Goal: Information Seeking & Learning: Learn about a topic

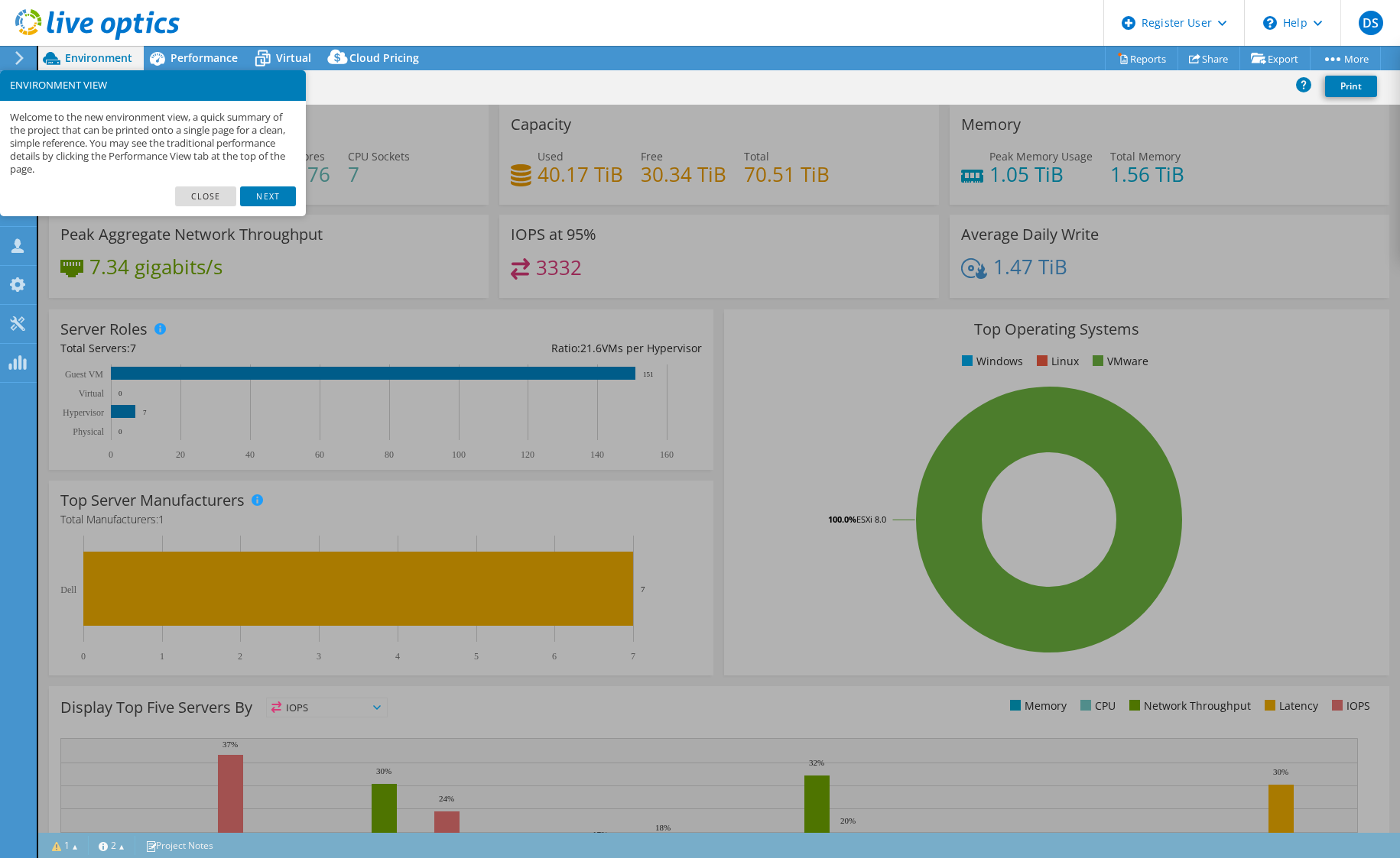
select select "USD"
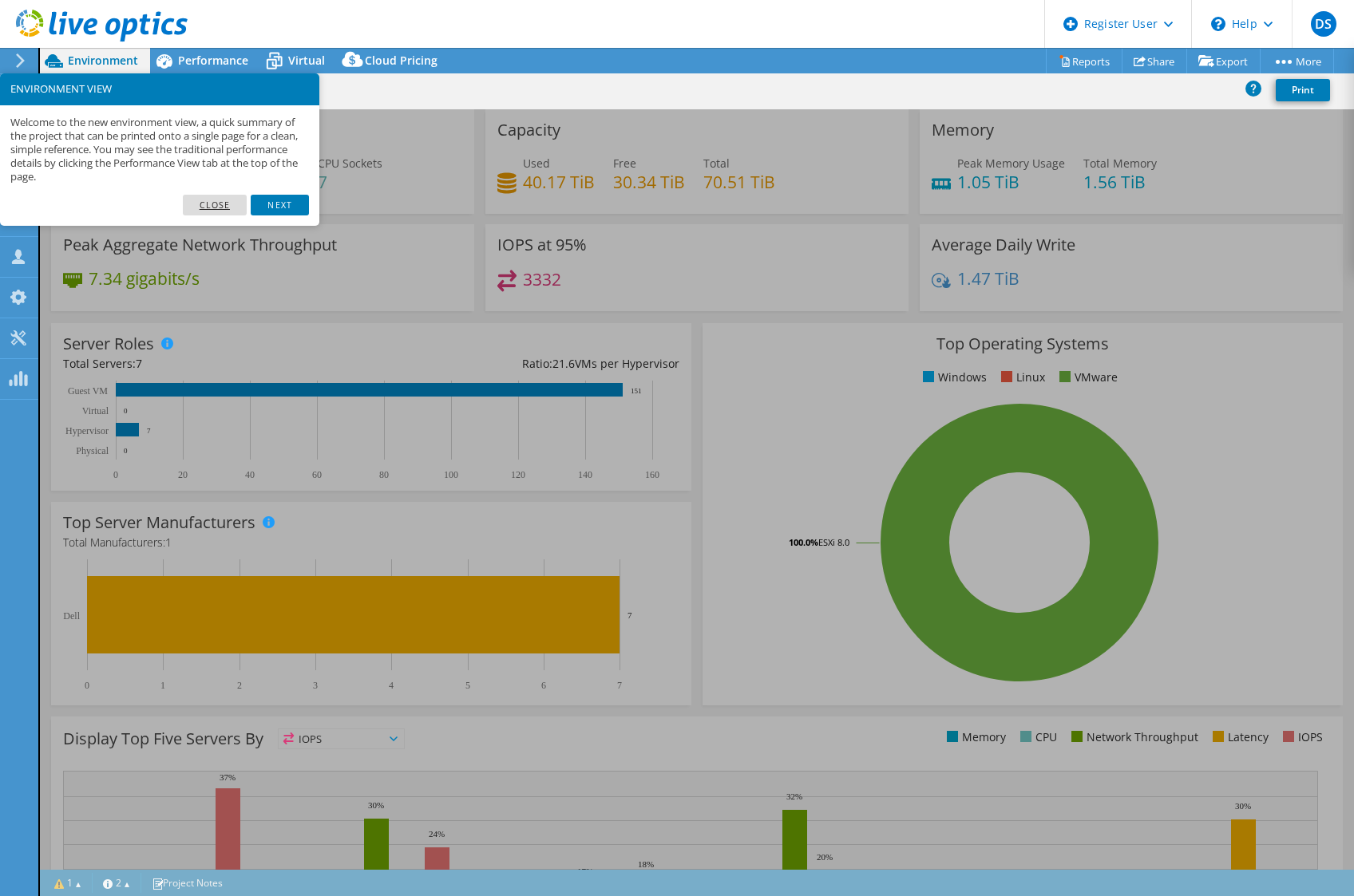
click at [214, 199] on link "Close" at bounding box center [215, 204] width 65 height 21
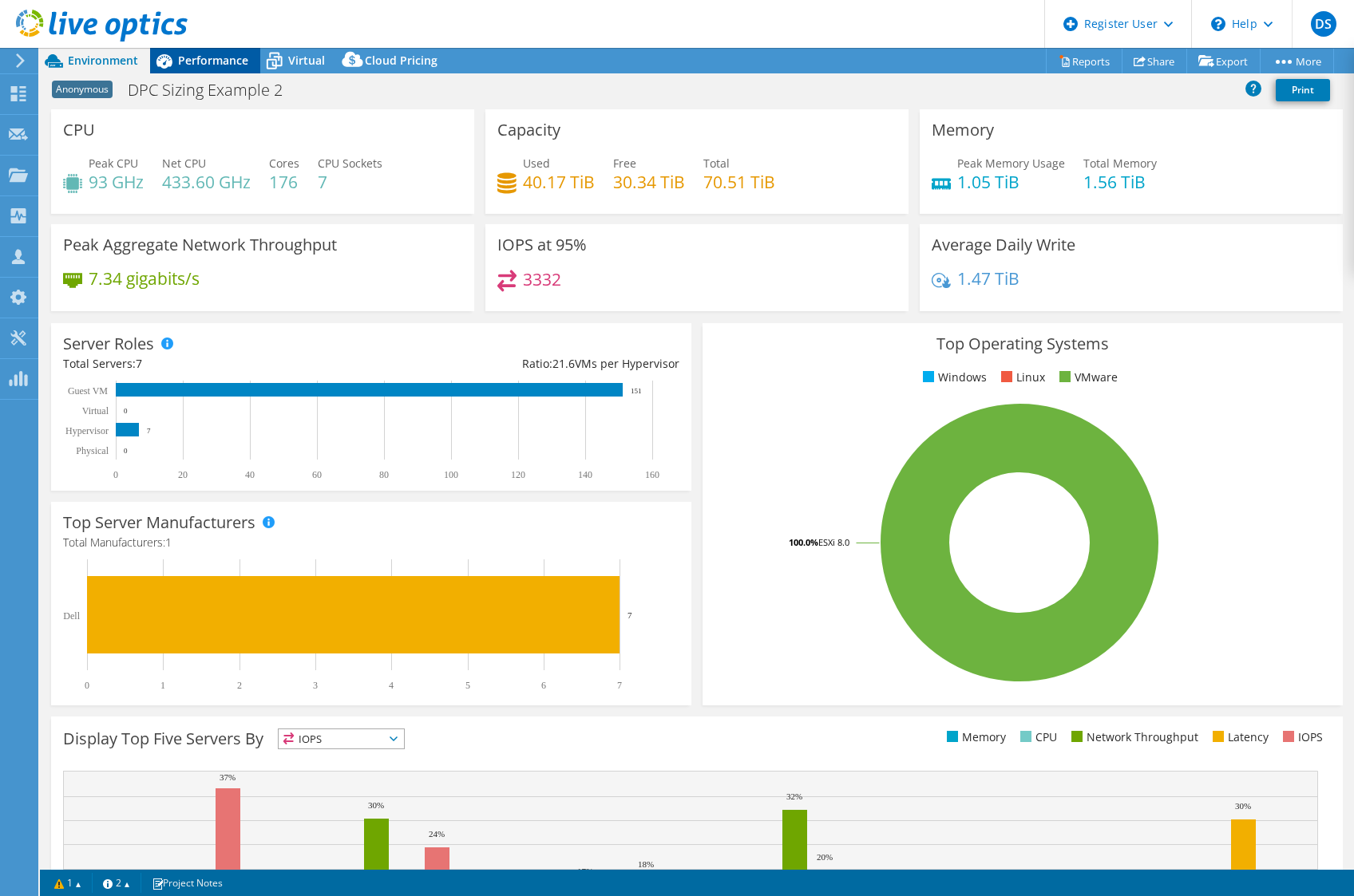
click at [190, 54] on span "Performance" at bounding box center [213, 60] width 70 height 15
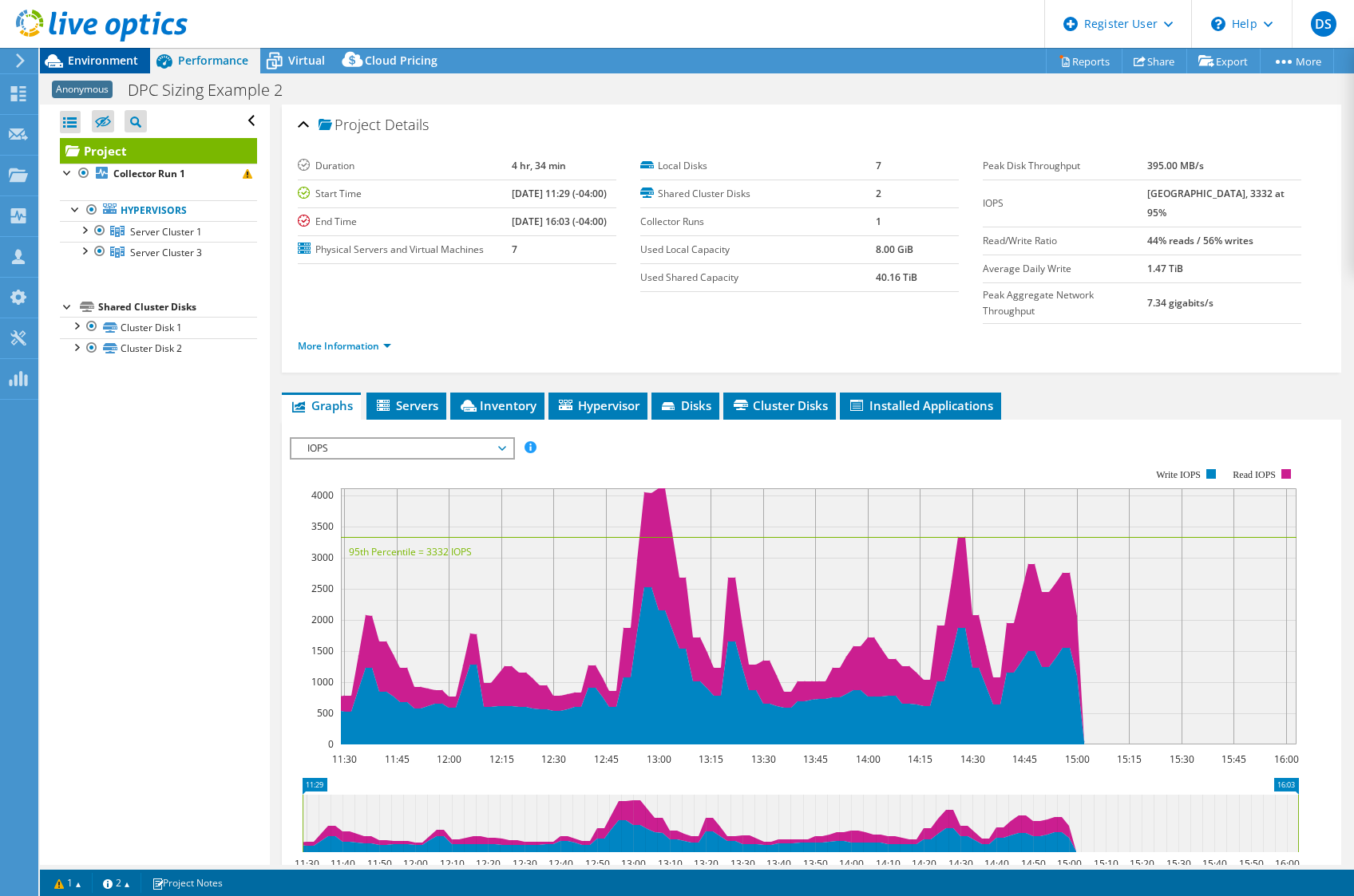
click at [90, 57] on span "Environment" at bounding box center [103, 60] width 70 height 15
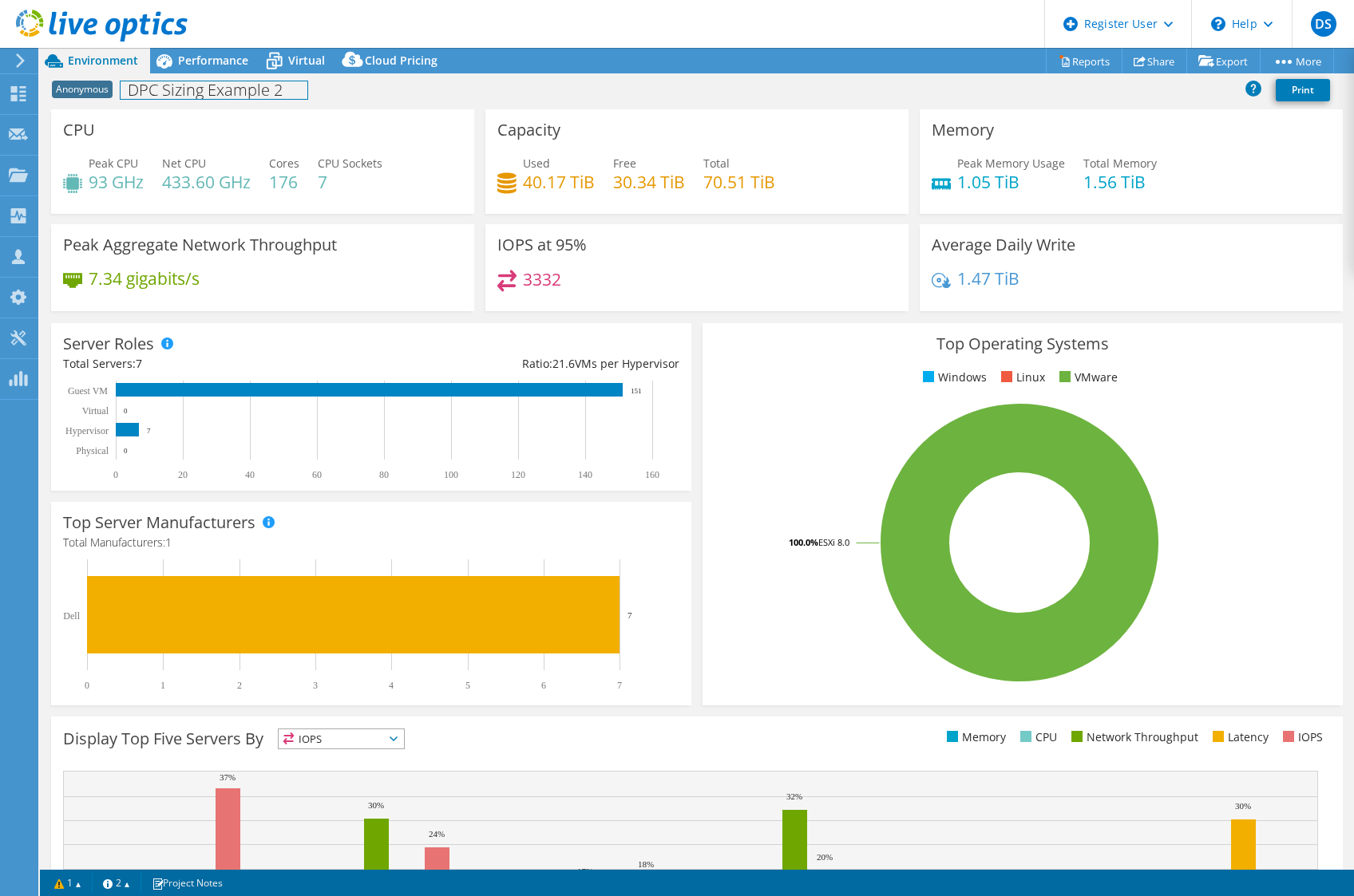
click at [153, 102] on div "Anonymous DPC Sizing Example 2 Print" at bounding box center [697, 90] width 1314 height 30
click at [205, 57] on span "Performance" at bounding box center [213, 60] width 70 height 15
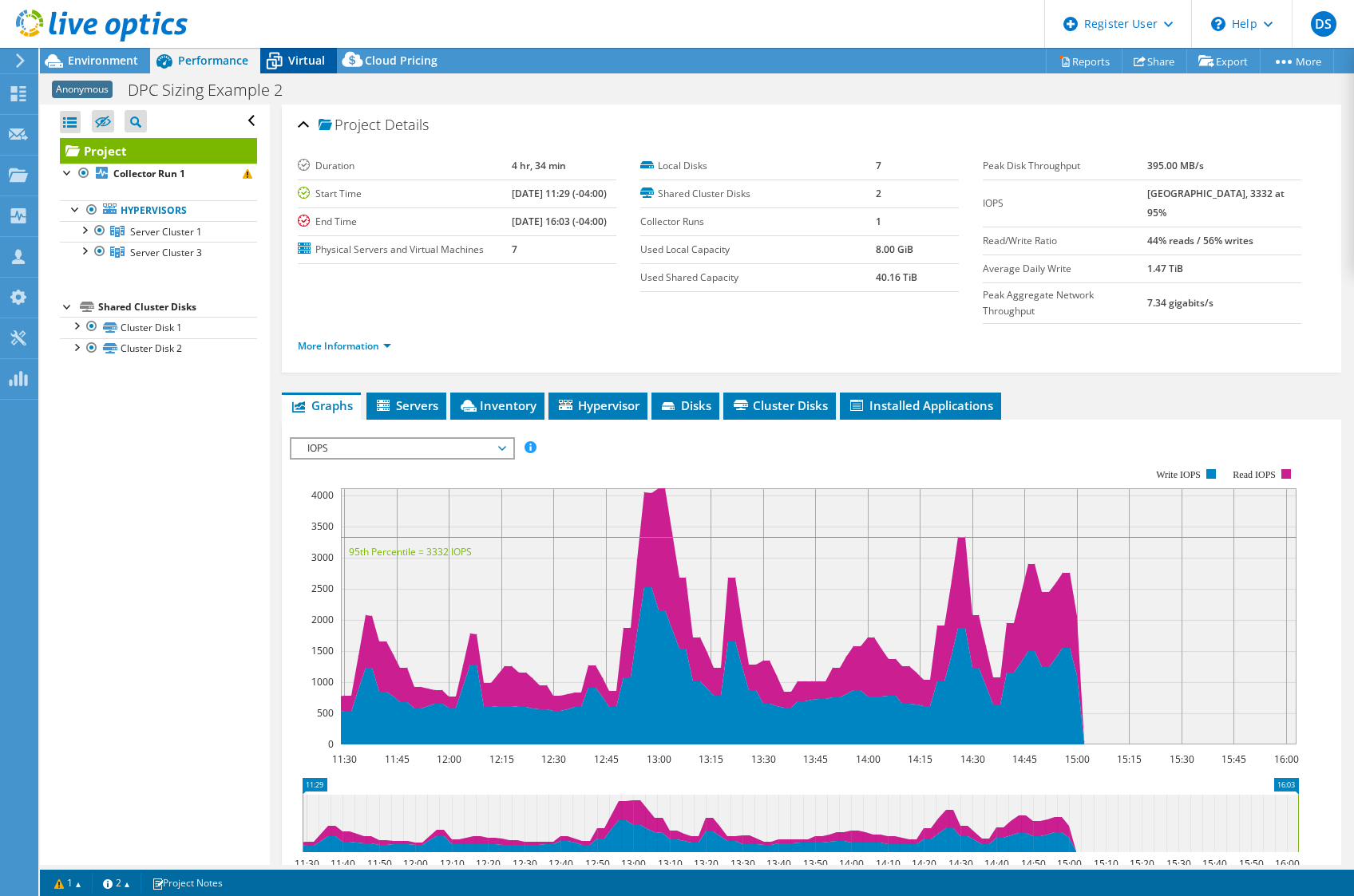
click at [290, 60] on span "Virtual" at bounding box center [306, 60] width 36 height 15
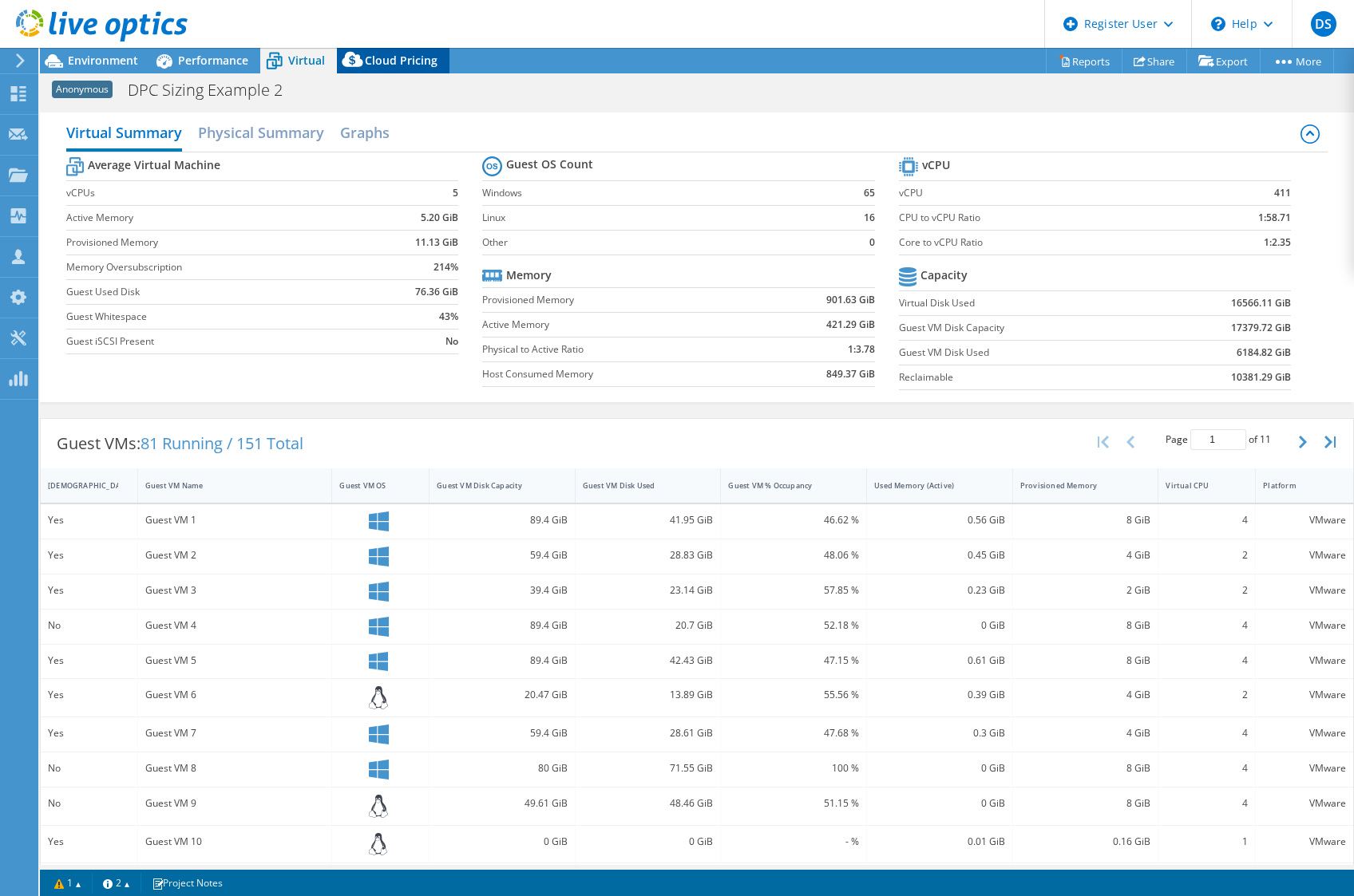
click at [382, 54] on span "Cloud Pricing" at bounding box center [401, 60] width 73 height 15
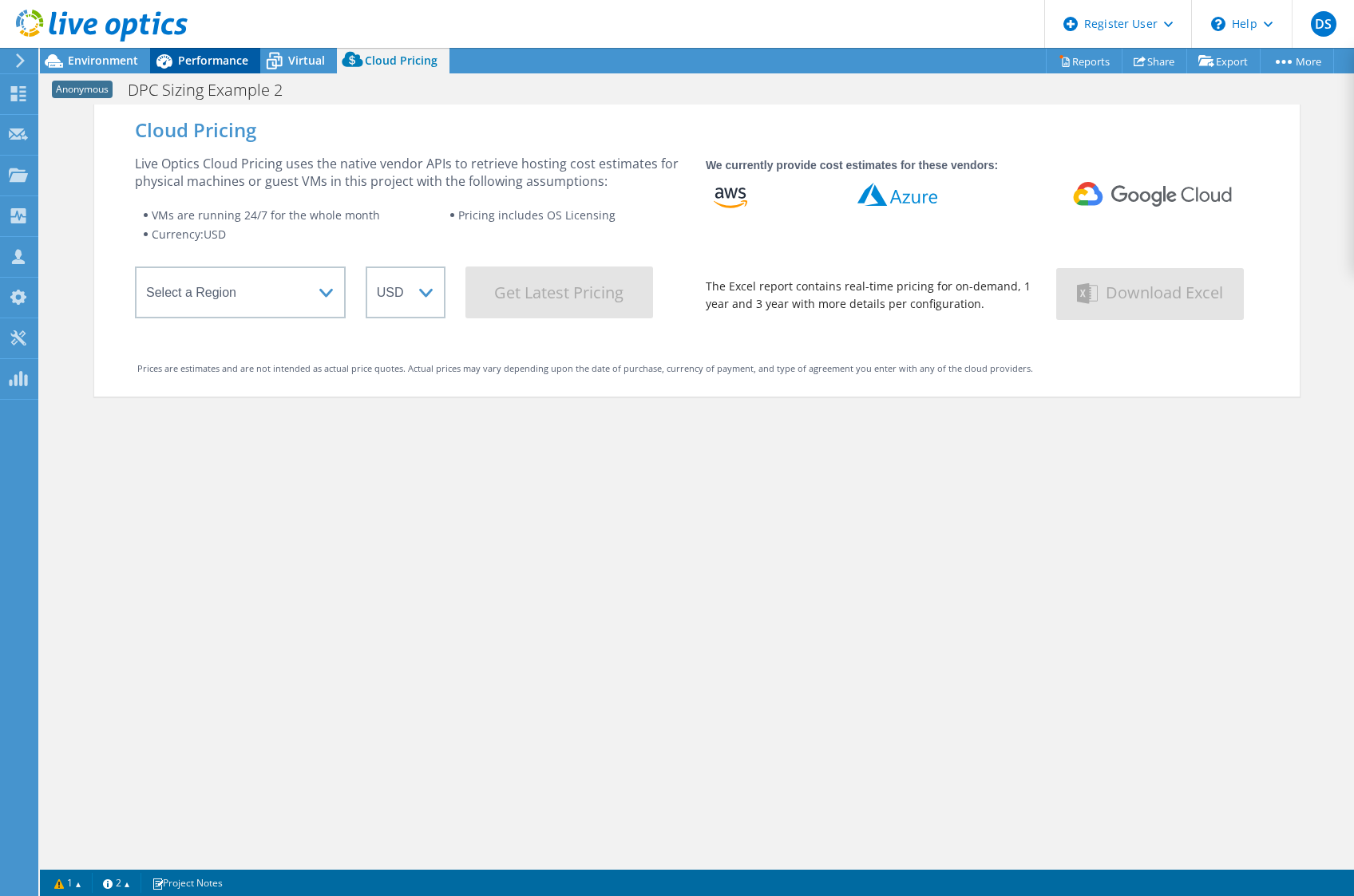
click at [180, 58] on span "Performance" at bounding box center [213, 60] width 70 height 15
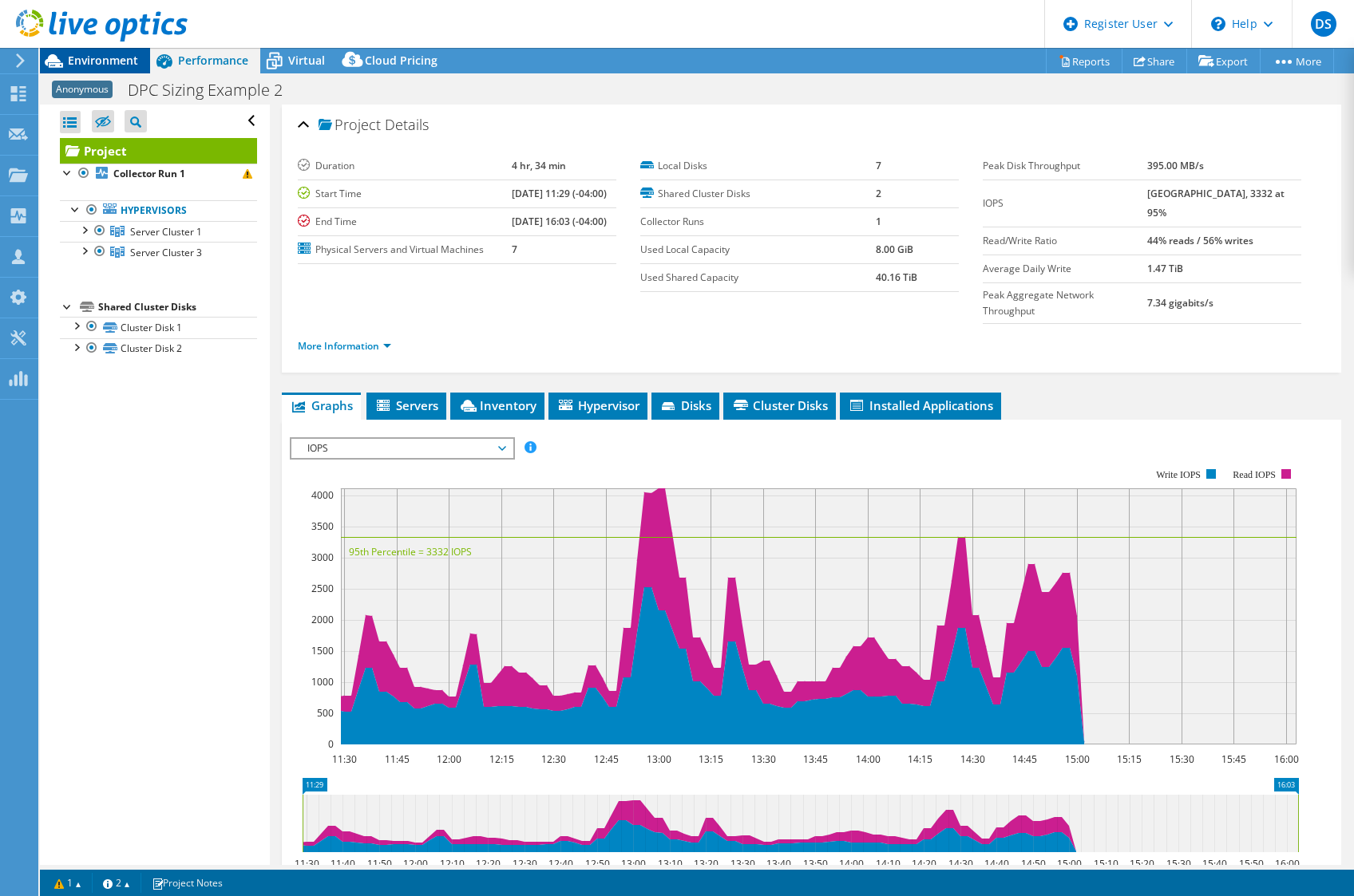
click at [98, 58] on span "Environment" at bounding box center [103, 60] width 70 height 15
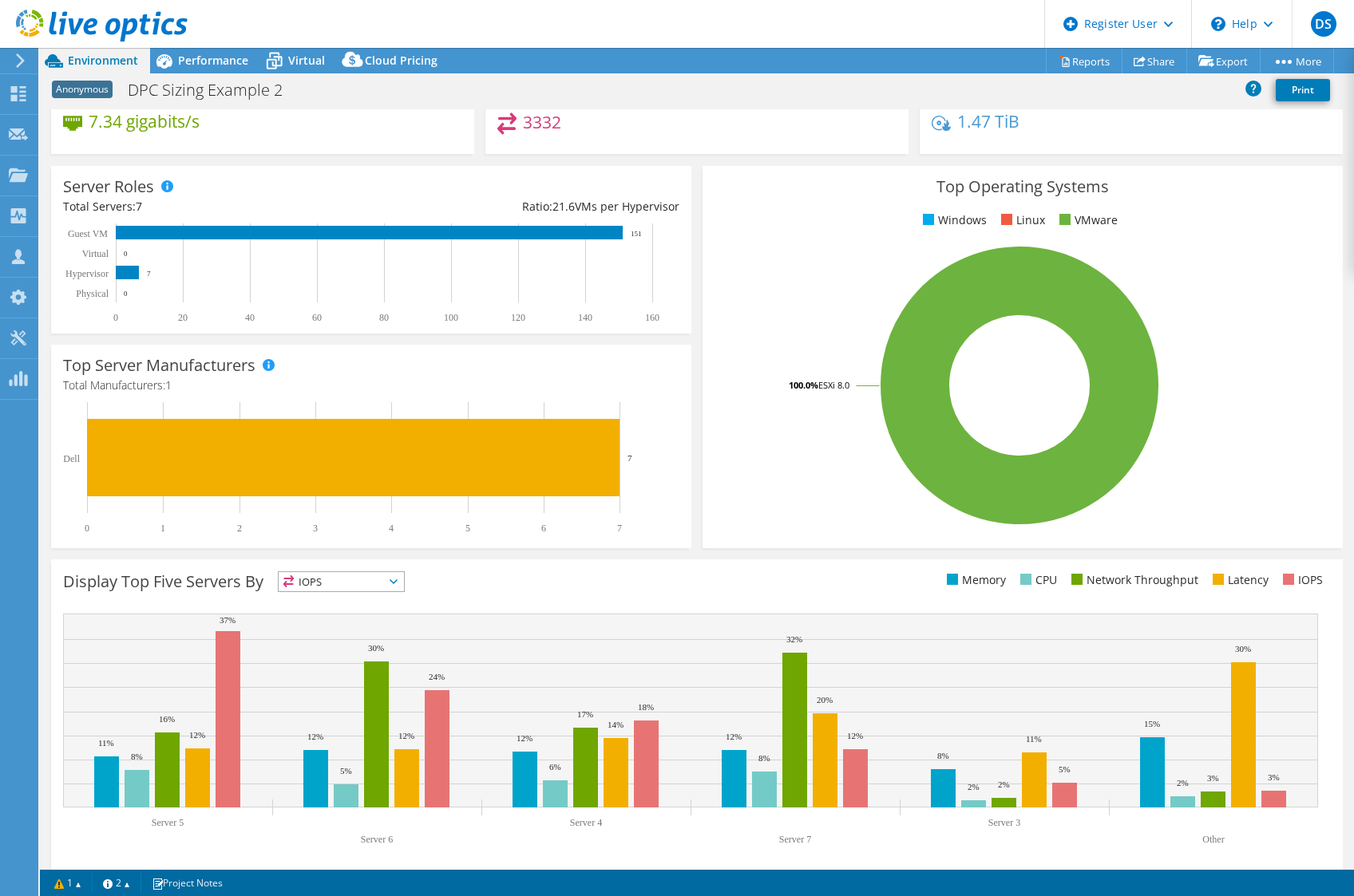
scroll to position [170, 0]
